Goal: Information Seeking & Learning: Learn about a topic

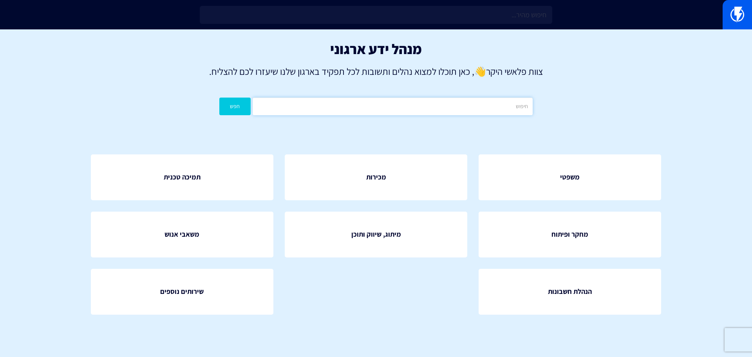
click at [411, 104] on input "text" at bounding box center [393, 107] width 280 height 18
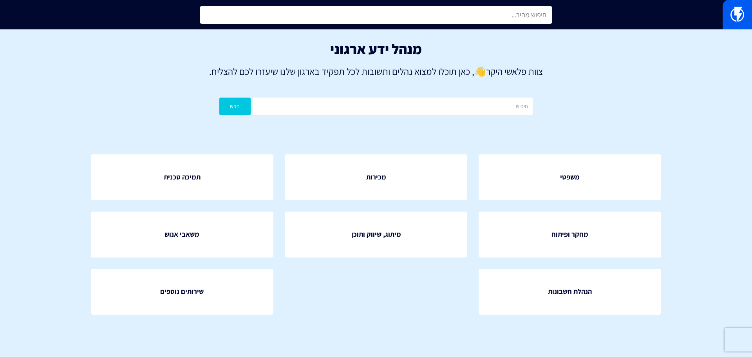
click at [396, 9] on input "text" at bounding box center [376, 15] width 352 height 18
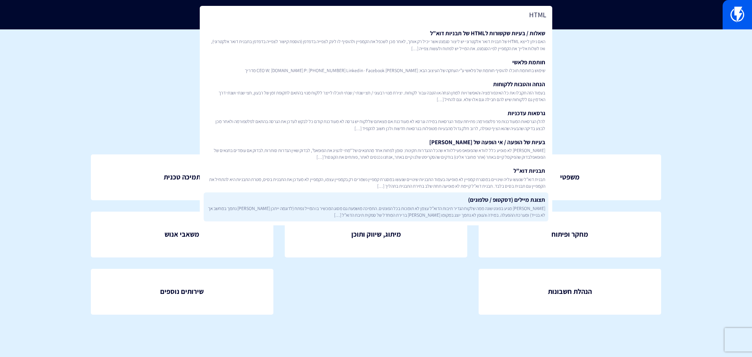
type input "HTML"
click at [495, 213] on span "מייל מגיע בפונט שונה ממה שלקוח הגדיר תיבות הדוא”ל עצמן לא תומכות בכל הפונטים. ה…" at bounding box center [376, 211] width 338 height 13
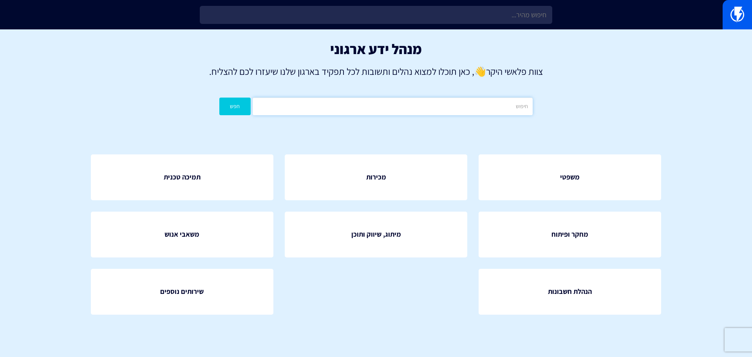
click at [450, 108] on input "text" at bounding box center [393, 107] width 280 height 18
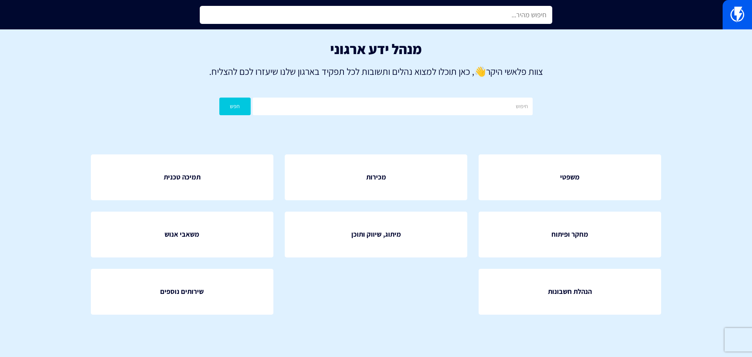
click at [486, 13] on input "text" at bounding box center [376, 15] width 352 height 18
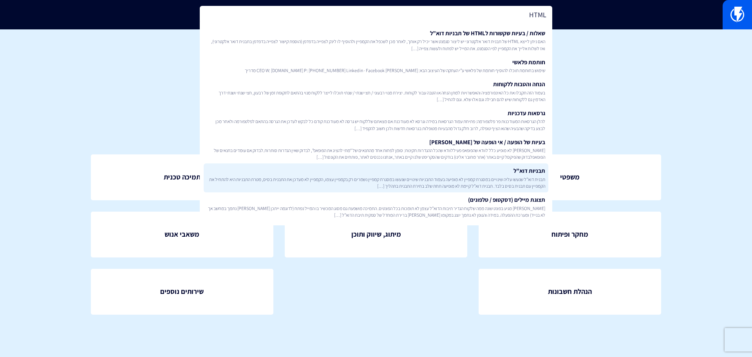
type input "HTML"
click at [506, 181] on span "תבנית דוא”ל שנעשו עליה שינויים במסגרת קמפיין לא מופיעה בעמוד התבניות שינויים שנ…" at bounding box center [376, 182] width 338 height 13
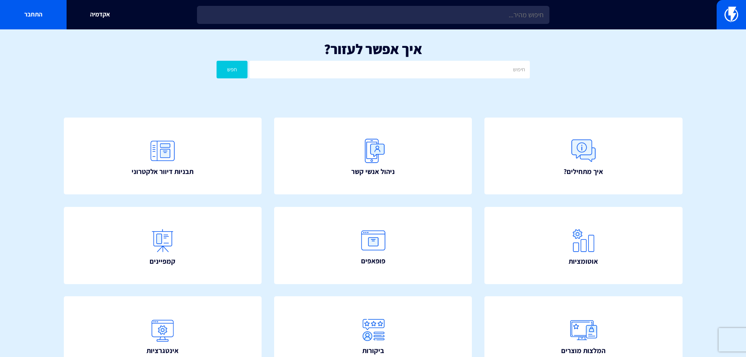
drag, startPoint x: 24, startPoint y: 166, endPoint x: 43, endPoint y: 166, distance: 18.4
click at [24, 166] on section "איך אפשר לעזור? חפש איך מתחילים? ניהול אנשי קשר תבניות דיוור אלקטרוני" at bounding box center [373, 263] width 746 height 469
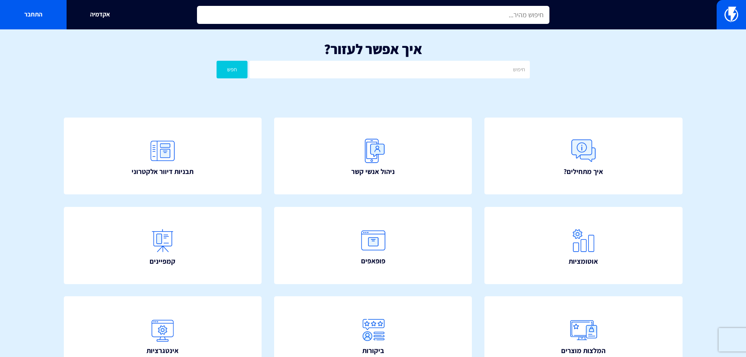
click at [527, 11] on input "text" at bounding box center [373, 15] width 352 height 18
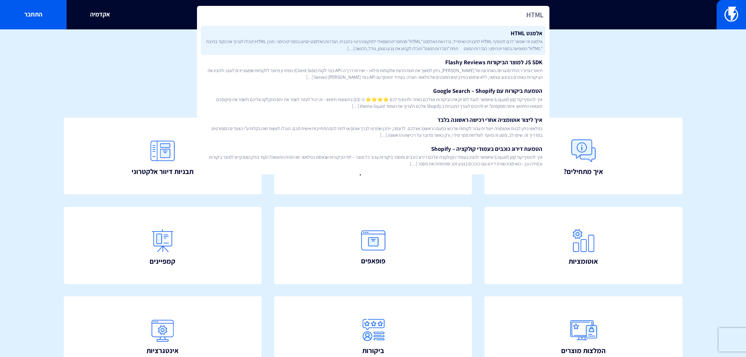
type input "HTML"
click at [517, 37] on link "אלמנט HTML אלמנט זה יאפשר לכם להוסיף HTML לתבנית האימייל. גררו את האלמנט “HTML”…" at bounding box center [373, 40] width 345 height 29
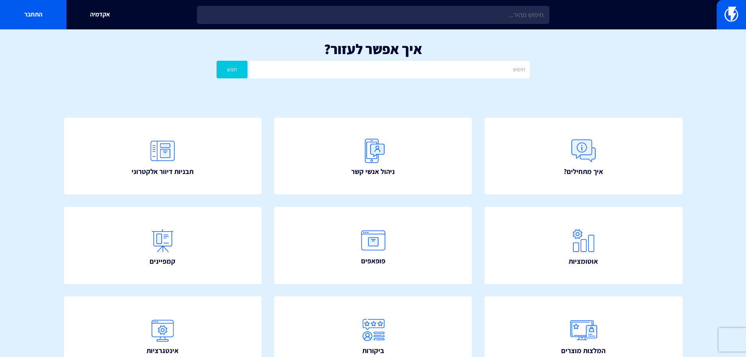
click at [32, 153] on section "איך אפשר לעזור? חפש איך מתחילים? ניהול אנשי קשר תבניות דיוור אלקטרוני" at bounding box center [373, 263] width 746 height 469
